Goal: Task Accomplishment & Management: Manage account settings

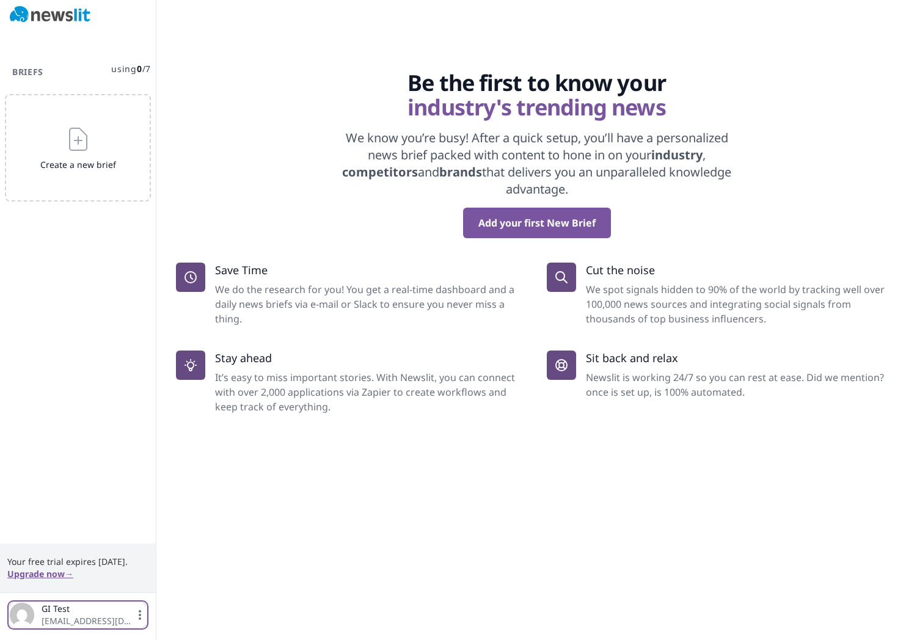
click at [143, 611] on icon "button" at bounding box center [140, 615] width 12 height 12
click at [68, 555] on link "Settings" at bounding box center [78, 555] width 122 height 22
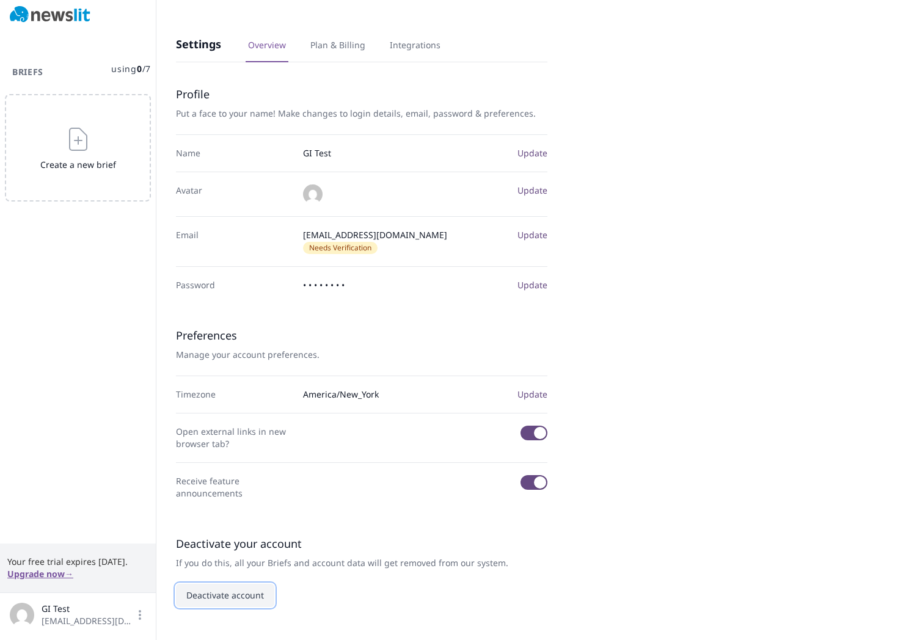
click at [240, 584] on button "Deactivate account" at bounding box center [225, 595] width 98 height 23
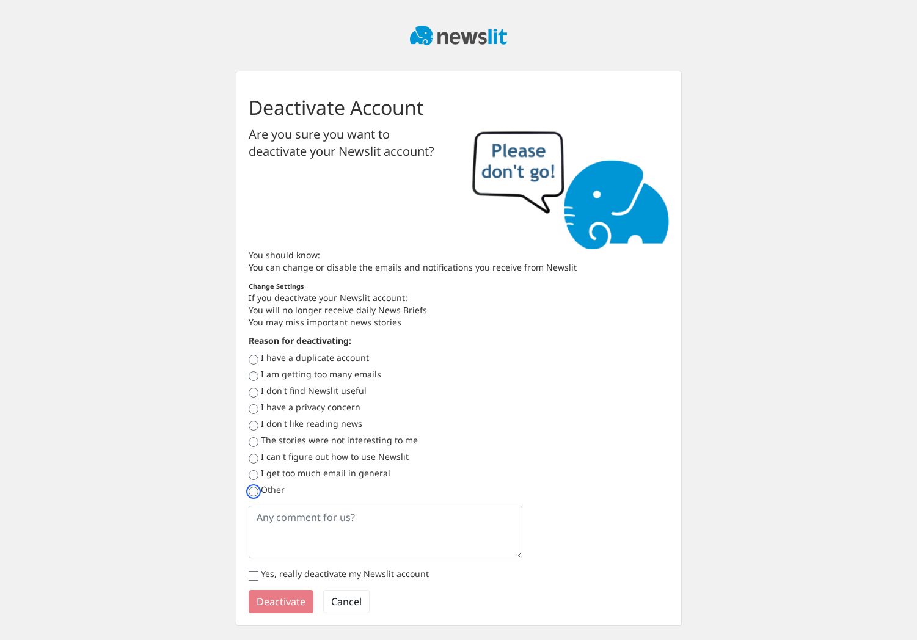
click at [253, 492] on input "Other" at bounding box center [254, 492] width 10 height 10
radio input "true"
click at [264, 522] on textarea at bounding box center [386, 532] width 274 height 53
type textarea "prueba"
click at [253, 579] on input "Yes, really deactivate my Newslit account" at bounding box center [254, 576] width 10 height 10
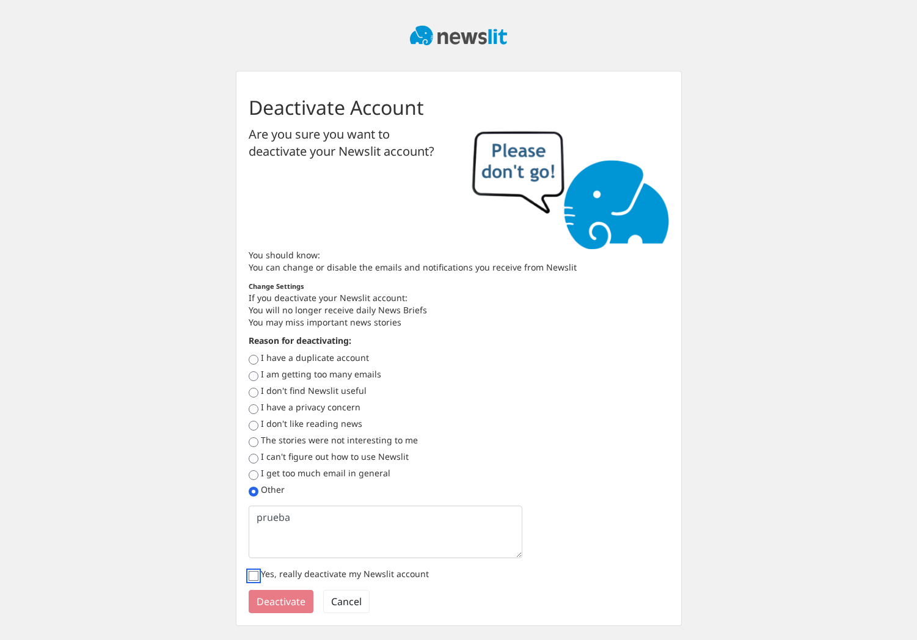
checkbox input "true"
click at [293, 605] on button "Deactivate" at bounding box center [281, 601] width 65 height 23
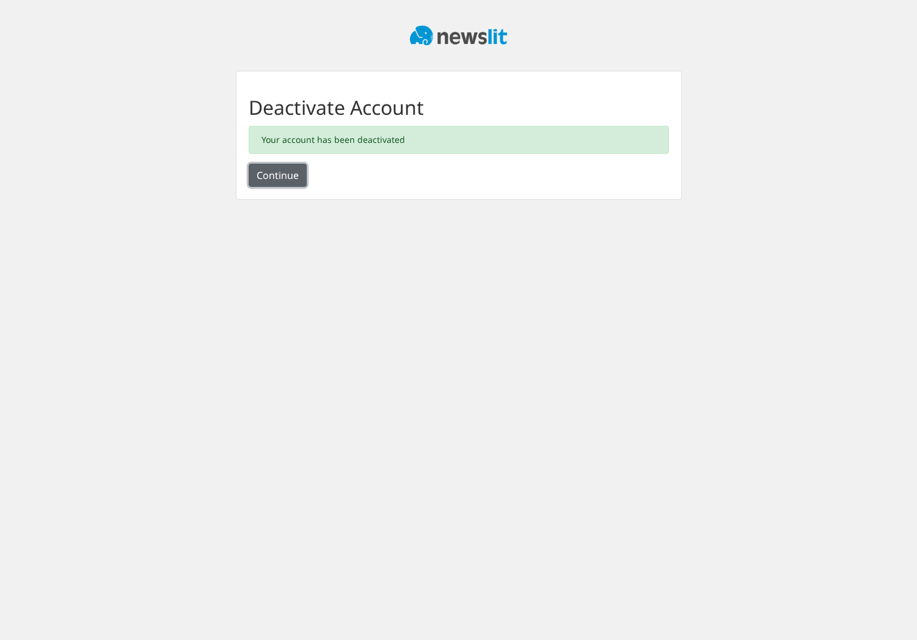
click at [293, 178] on button "Continue" at bounding box center [278, 175] width 58 height 23
